Goal: Transaction & Acquisition: Purchase product/service

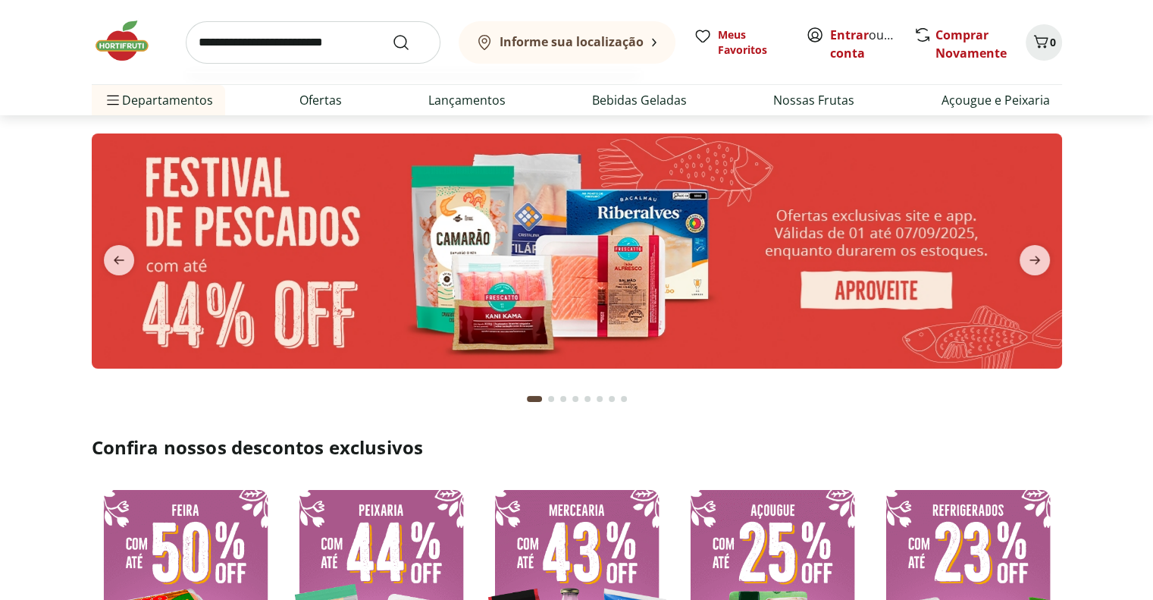
click at [312, 47] on input "search" at bounding box center [313, 42] width 255 height 42
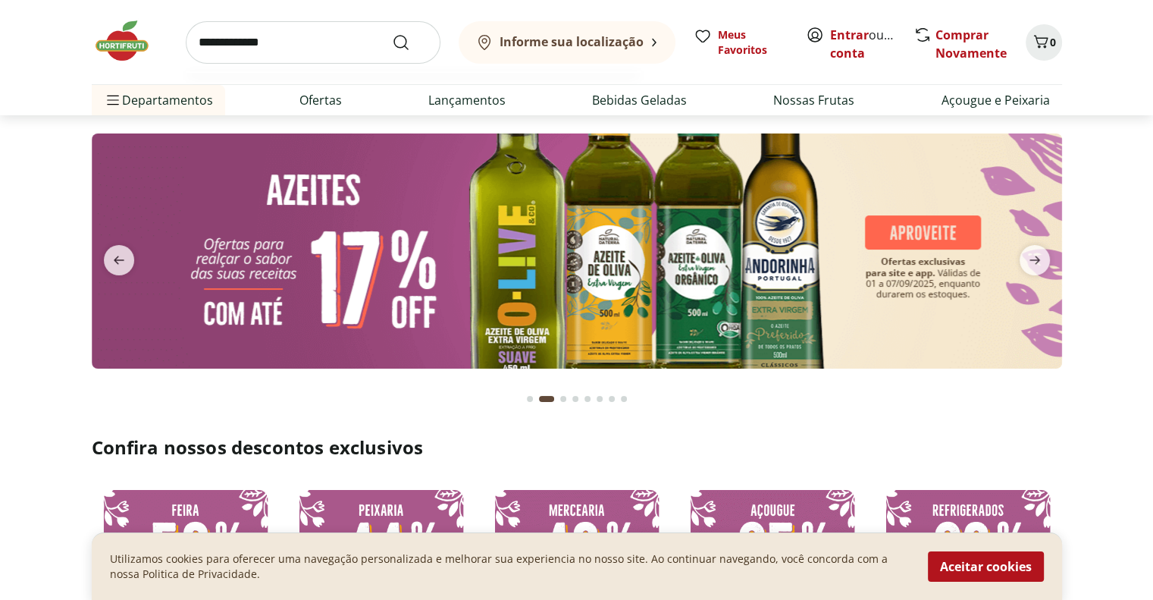
type input "**********"
click at [392, 33] on button "Submit Search" at bounding box center [410, 42] width 36 height 18
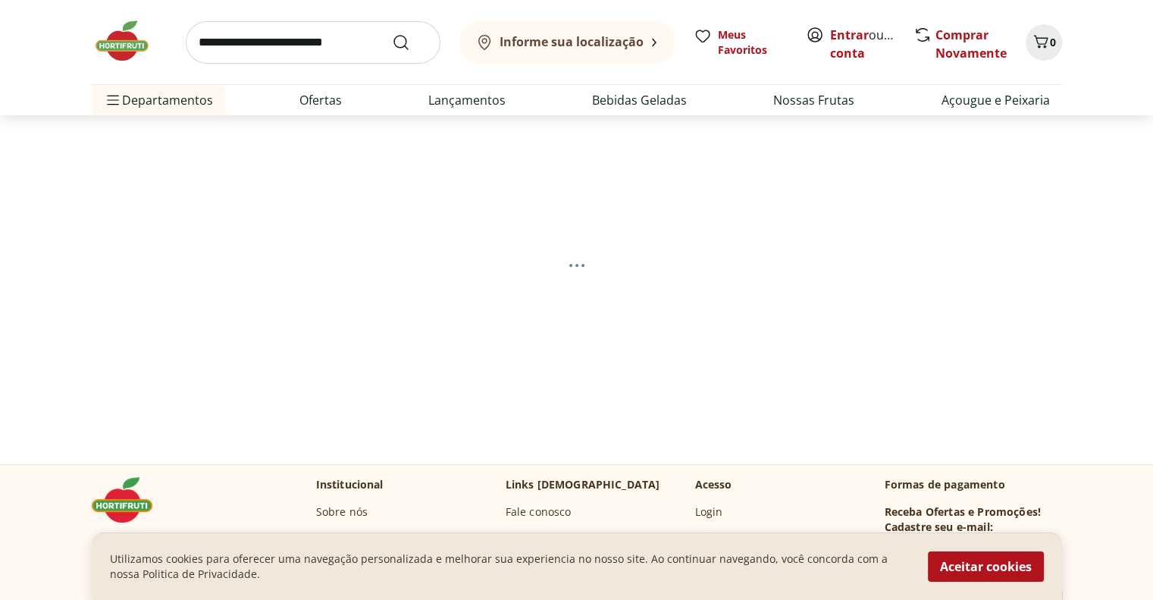
select select "**********"
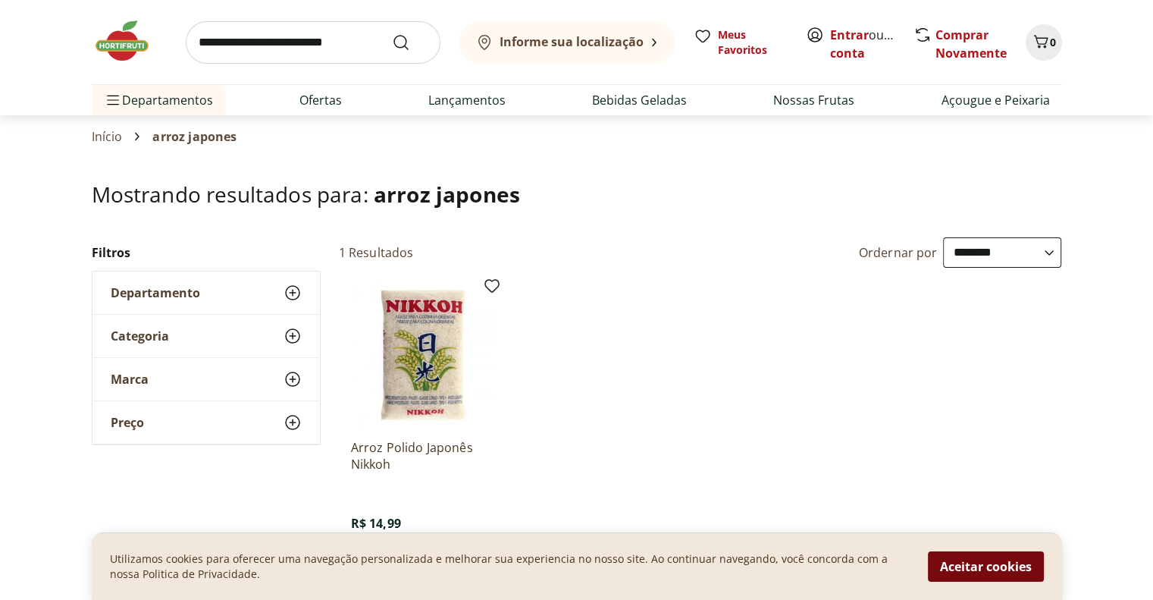
click at [1012, 565] on button "Aceitar cookies" at bounding box center [986, 566] width 116 height 30
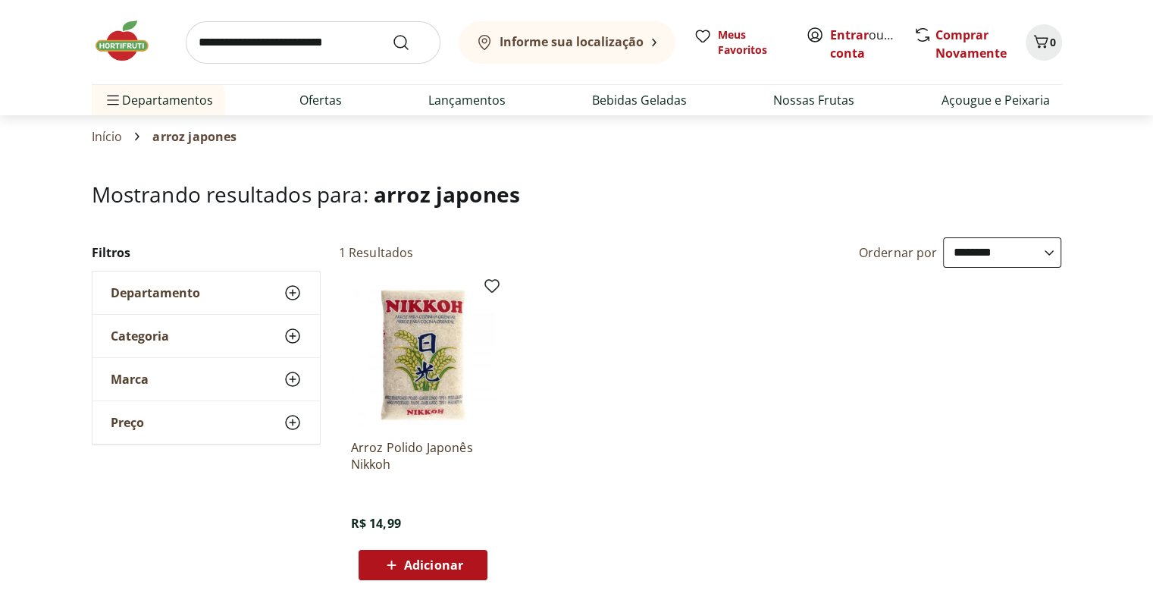
click at [409, 390] on img at bounding box center [423, 355] width 144 height 144
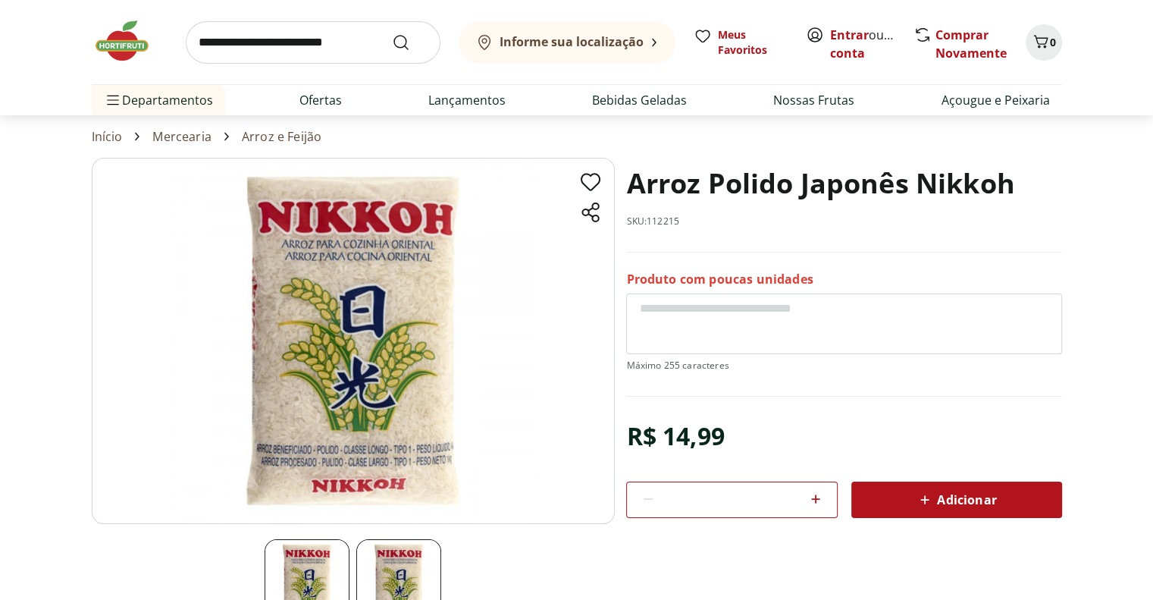
click at [430, 419] on img at bounding box center [353, 341] width 523 height 366
click at [391, 571] on img at bounding box center [398, 581] width 85 height 85
click at [370, 333] on img at bounding box center [353, 341] width 523 height 366
click at [315, 554] on img at bounding box center [307, 581] width 85 height 85
click at [45, 377] on section "Arroz Polido Japonês Nikkoh SKU: 112215 Produto com poucas unidades R$ 14,99 * …" at bounding box center [576, 412] width 1153 height 509
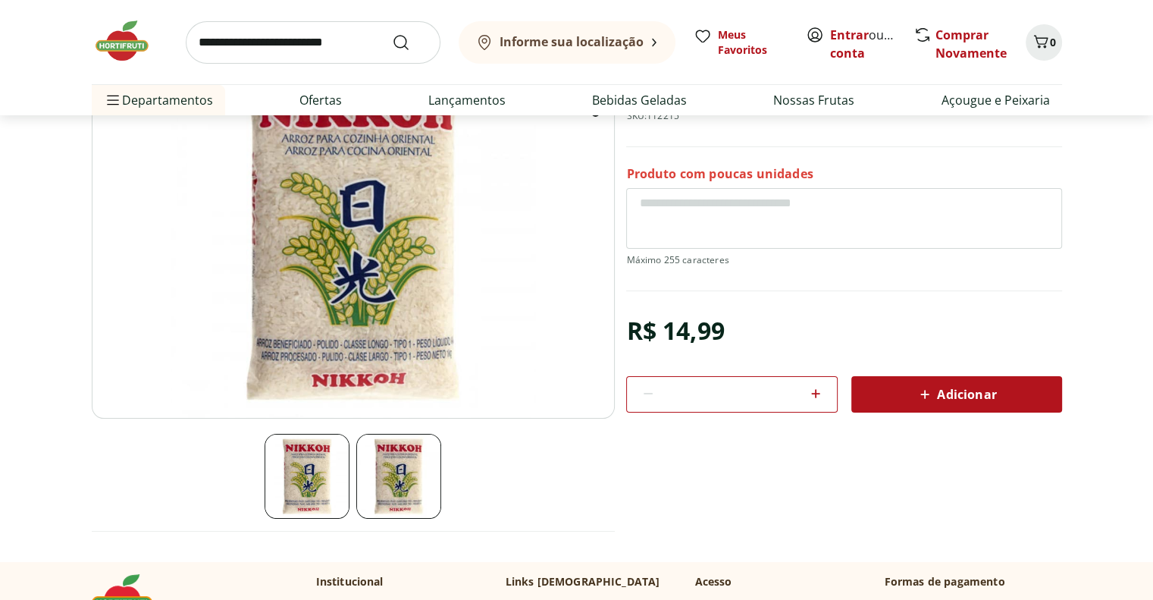
scroll to position [106, 0]
